Goal: Task Accomplishment & Management: Manage account settings

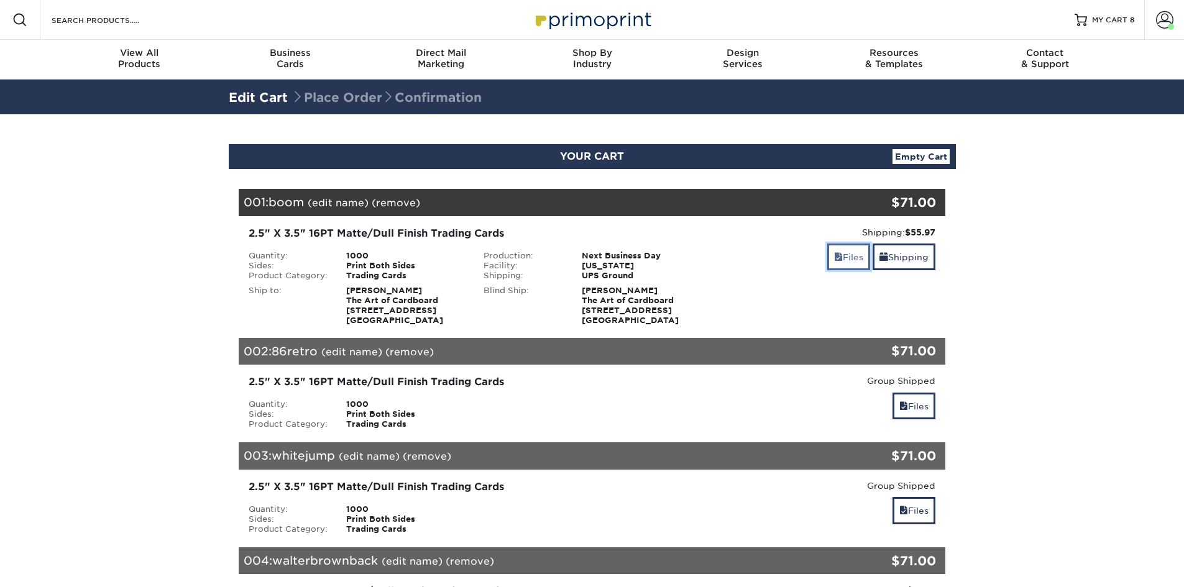
click at [849, 260] on link "Files" at bounding box center [848, 257] width 43 height 27
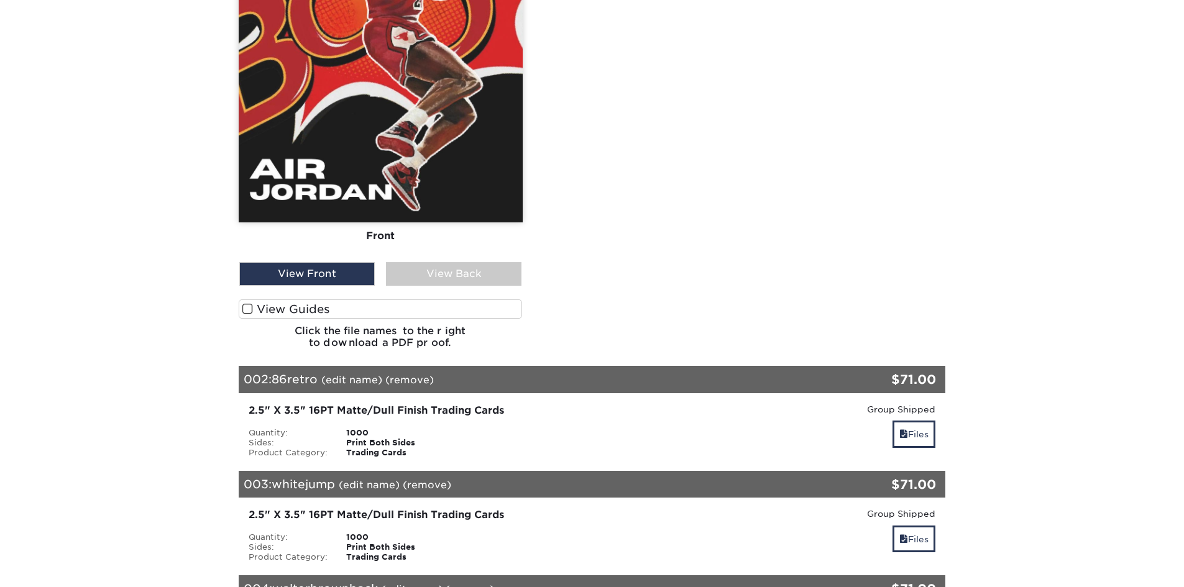
scroll to position [684, 0]
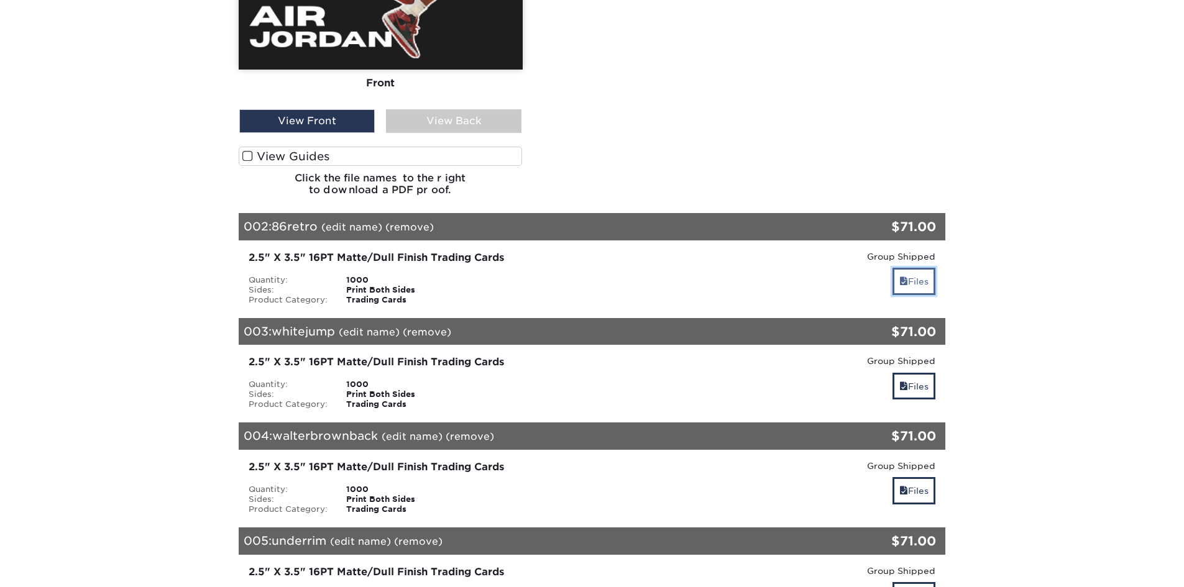
click at [906, 284] on link "Files" at bounding box center [914, 281] width 43 height 27
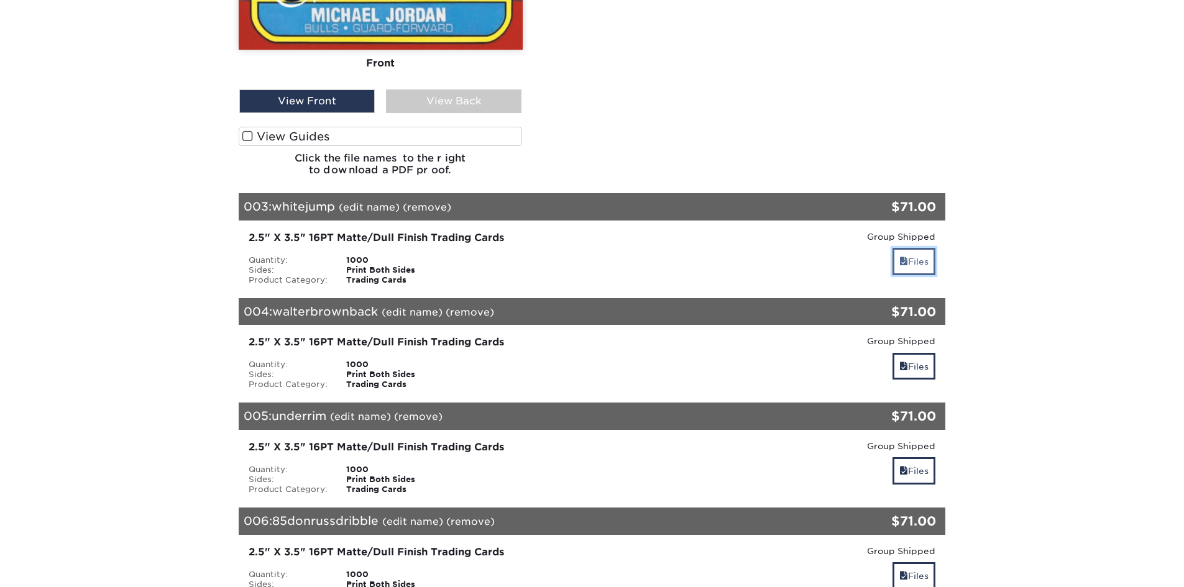
click at [919, 260] on link "Files" at bounding box center [914, 261] width 43 height 27
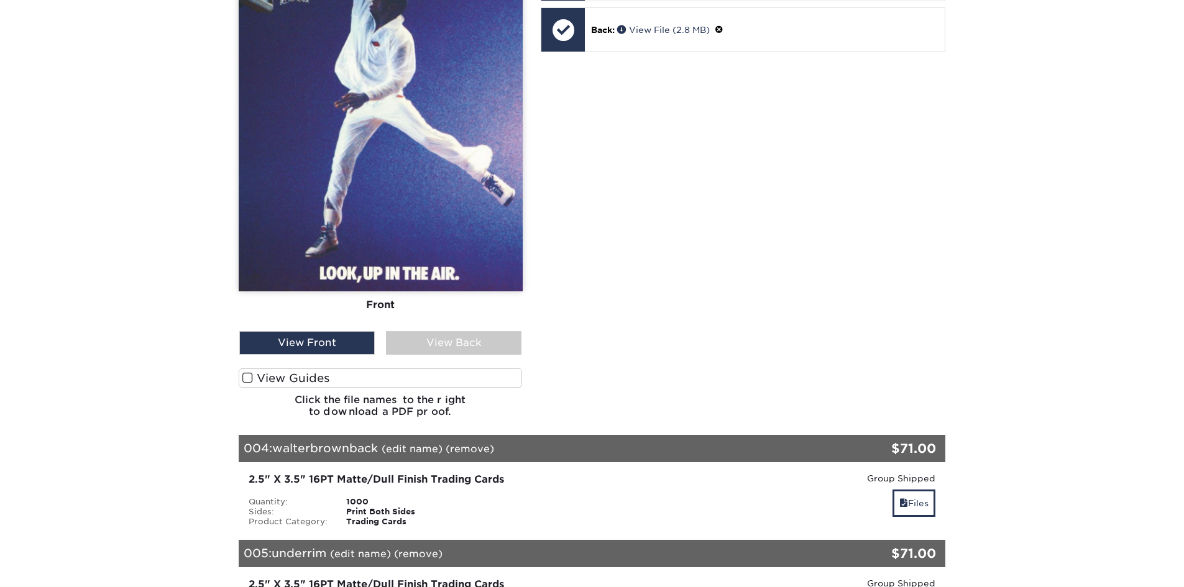
scroll to position [1989, 0]
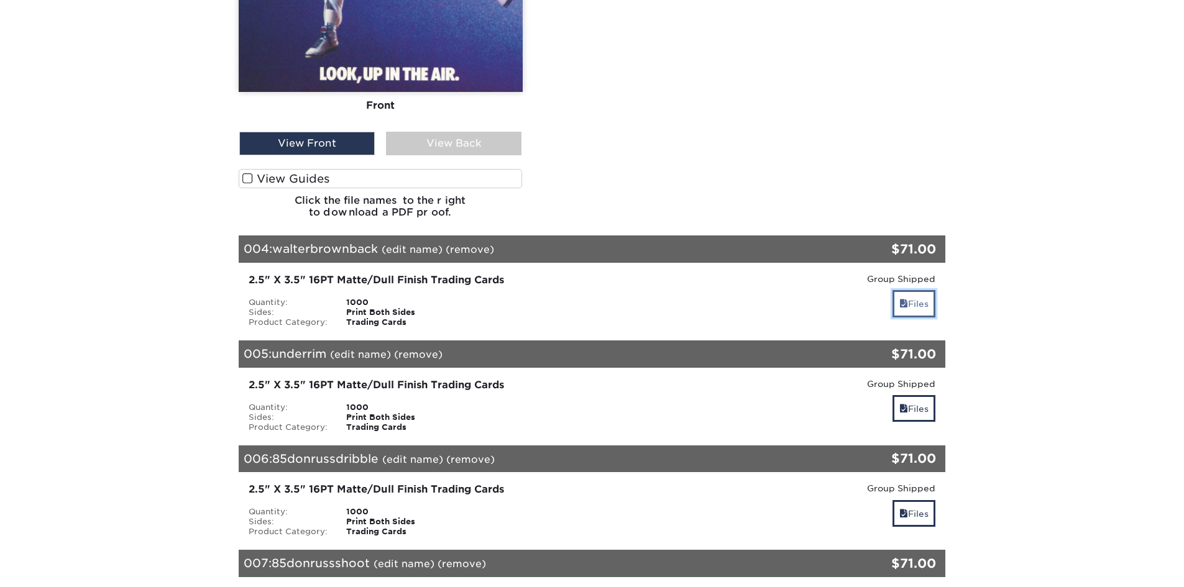
click at [918, 310] on link "Files" at bounding box center [914, 303] width 43 height 27
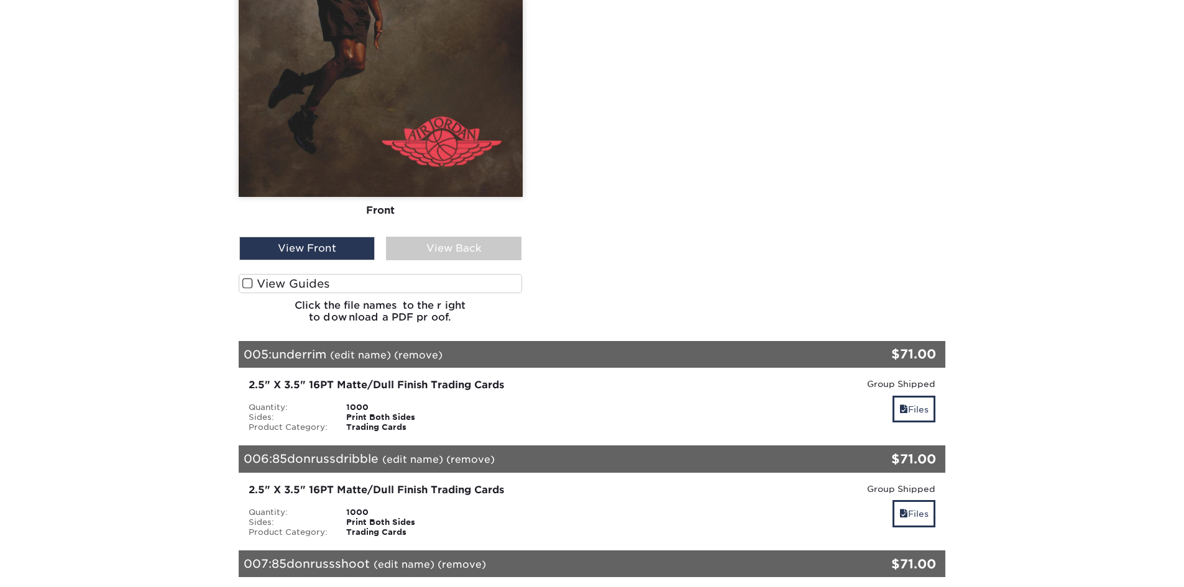
scroll to position [2673, 0]
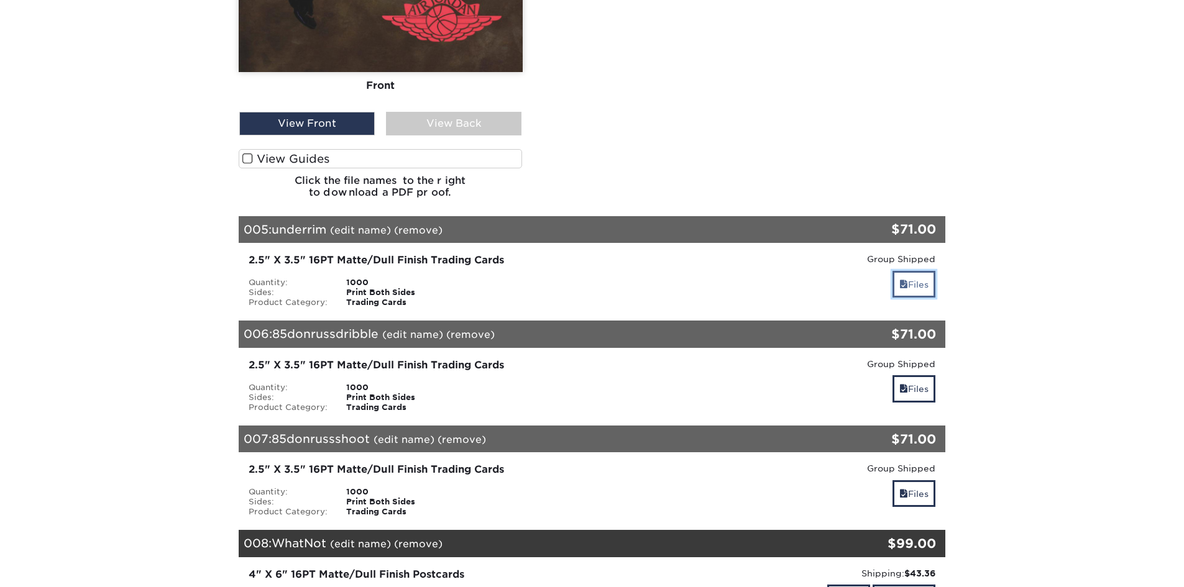
click at [916, 290] on link "Files" at bounding box center [914, 284] width 43 height 27
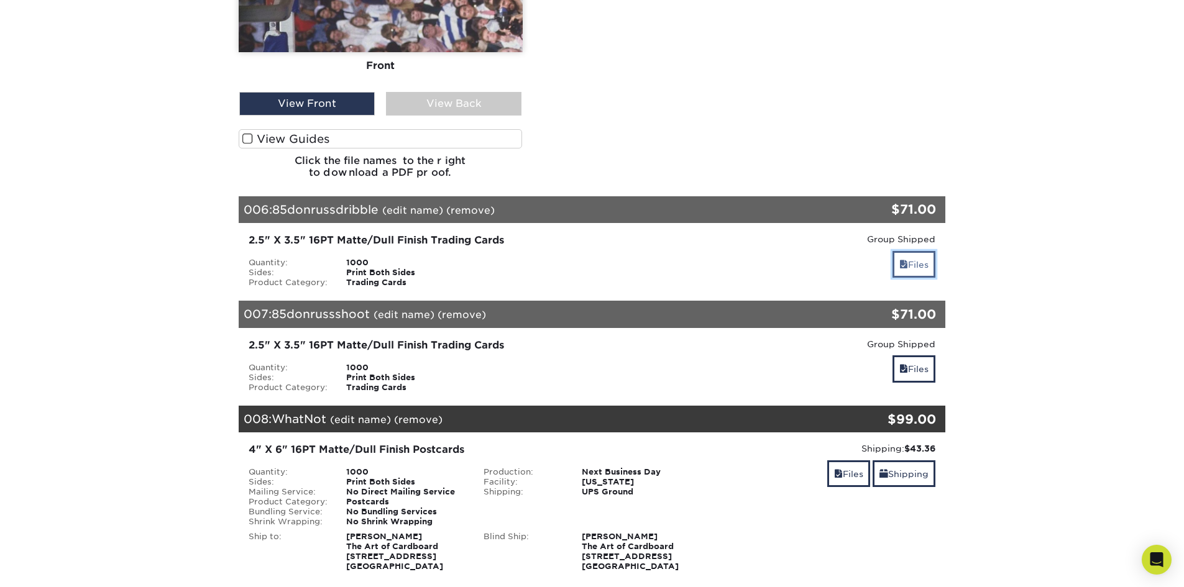
click at [919, 268] on link "Files" at bounding box center [914, 264] width 43 height 27
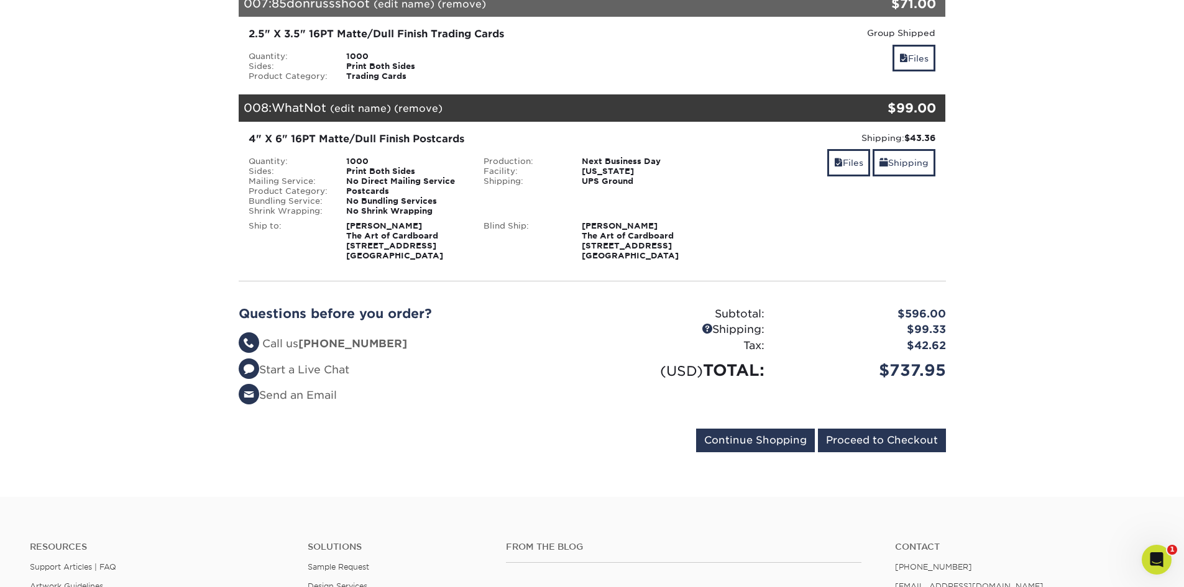
scroll to position [0, 0]
click at [923, 67] on link "Files" at bounding box center [914, 58] width 43 height 27
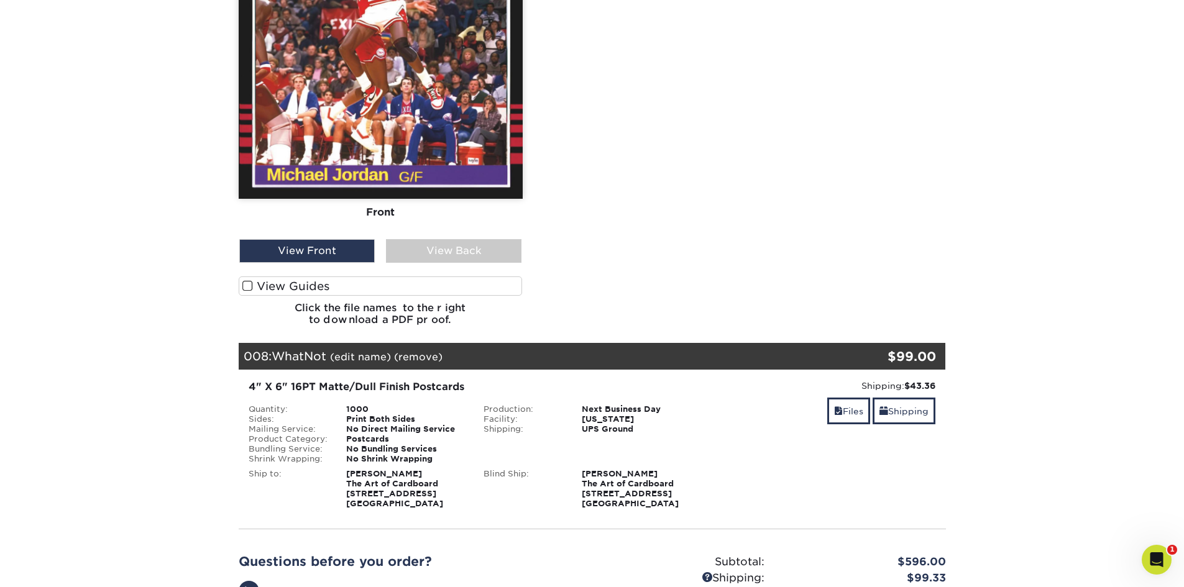
scroll to position [4849, 0]
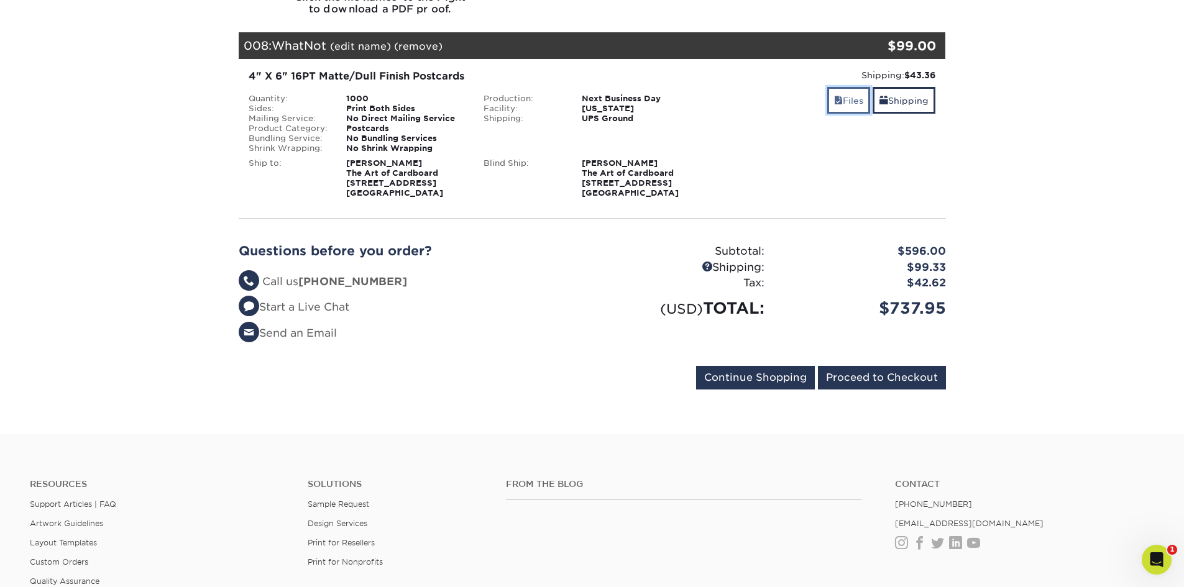
click at [854, 108] on link "Files" at bounding box center [848, 100] width 43 height 27
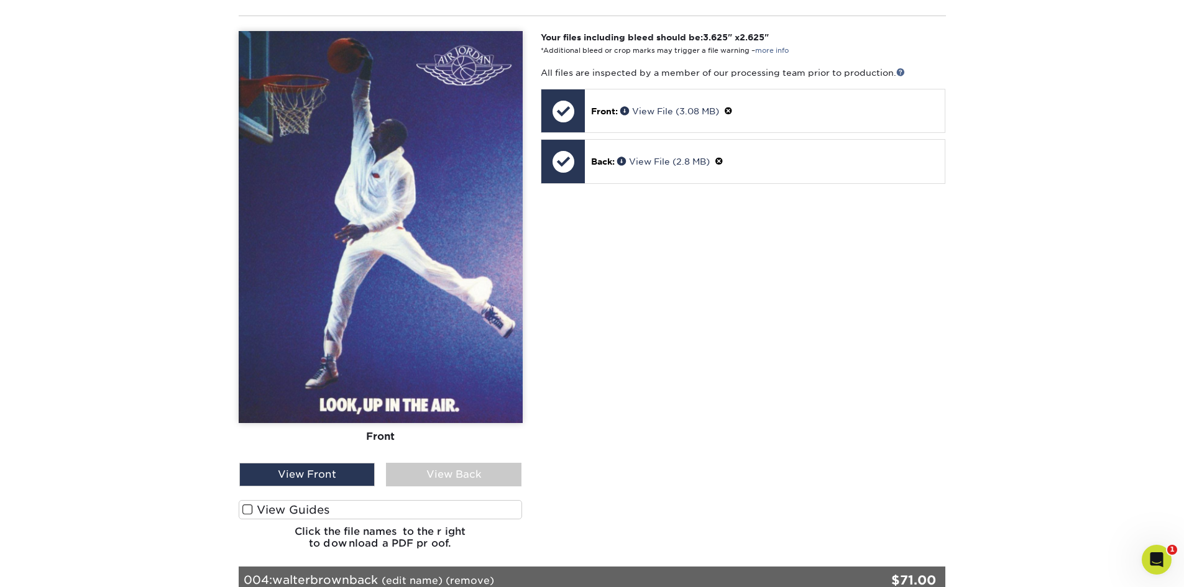
scroll to position [1679, 0]
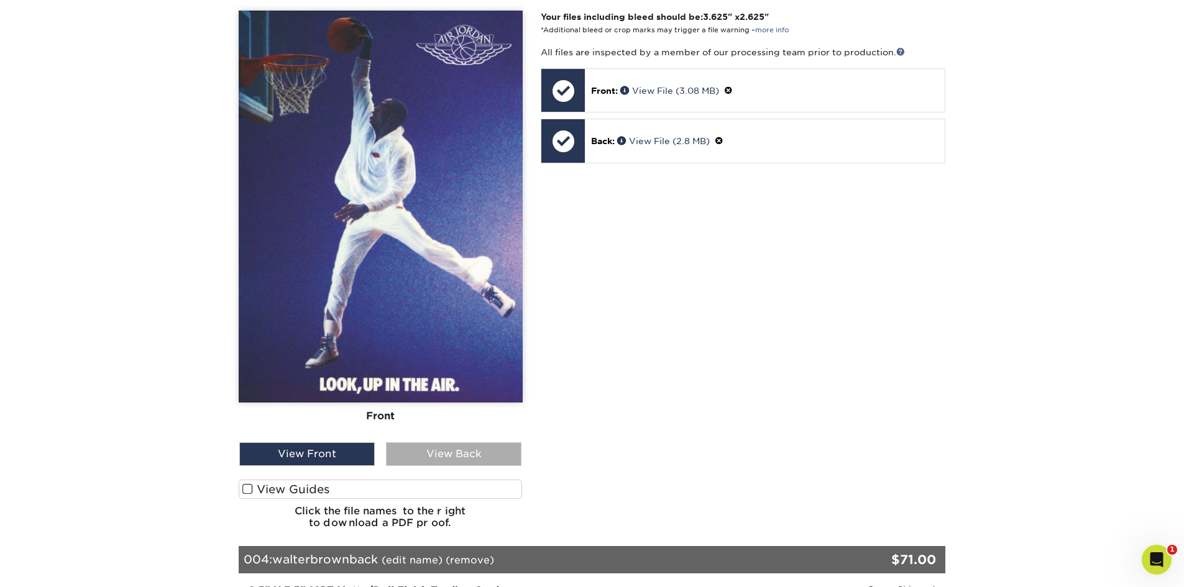
click at [435, 465] on div "View Back" at bounding box center [454, 455] width 136 height 24
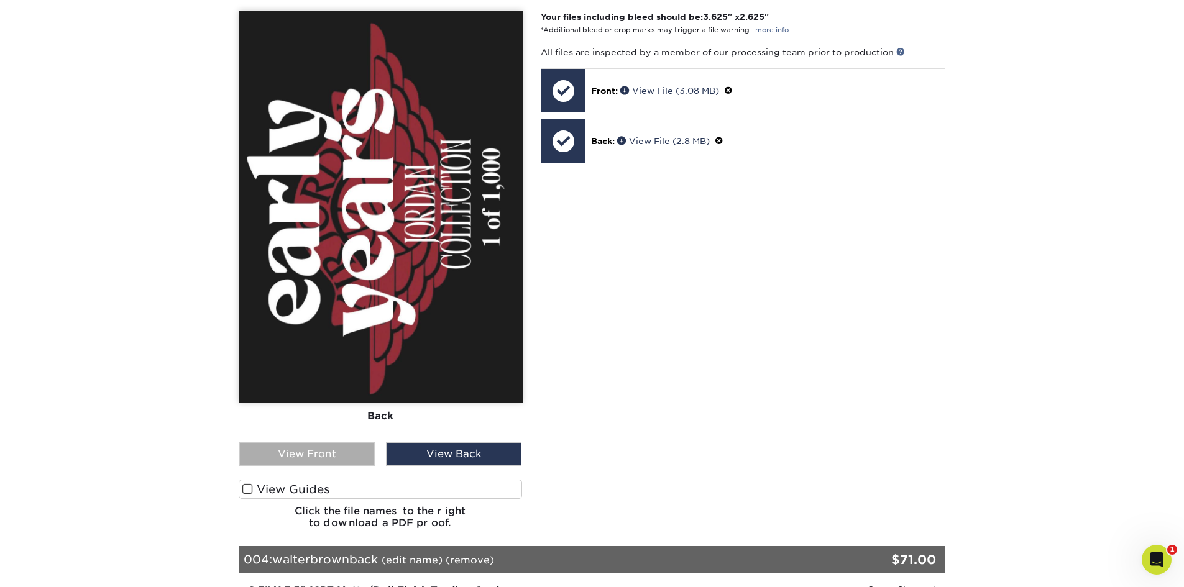
click at [347, 459] on div "View Front" at bounding box center [307, 455] width 136 height 24
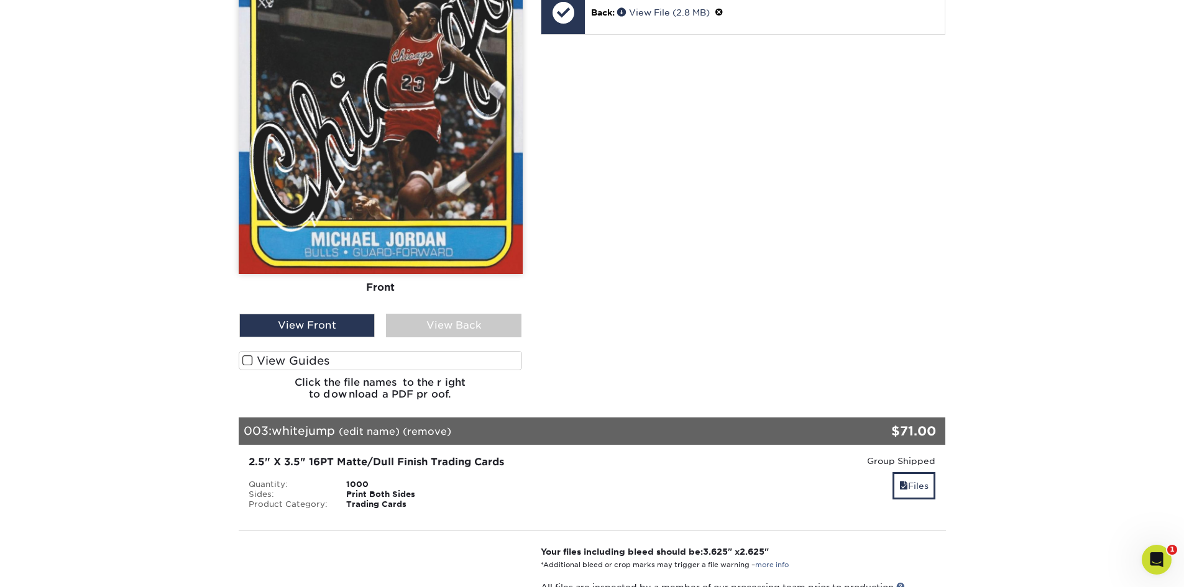
scroll to position [1181, 0]
